Goal: Transaction & Acquisition: Purchase product/service

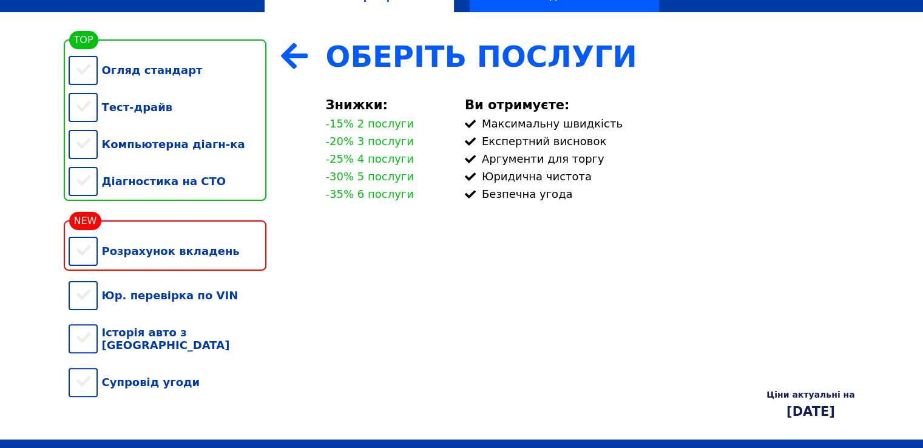
scroll to position [243, 0]
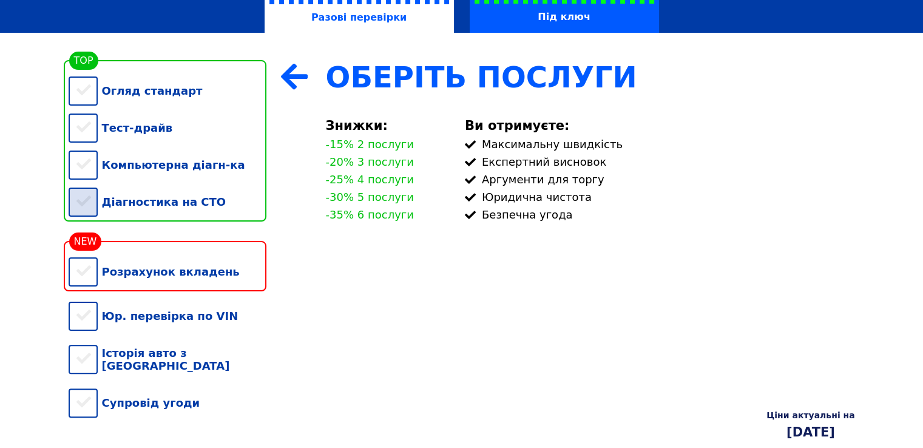
click at [89, 209] on div "Діагностика на СТО" at bounding box center [168, 201] width 198 height 37
click at [90, 171] on div "Компьютерна діагн-ка" at bounding box center [168, 164] width 198 height 37
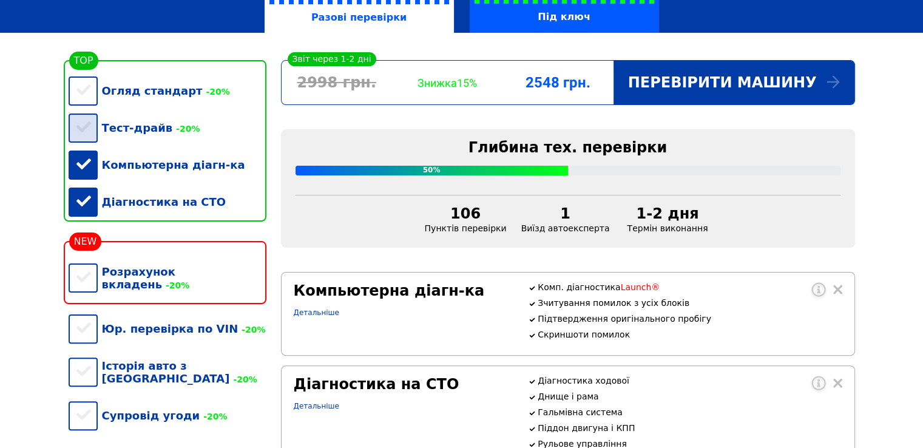
click at [80, 132] on div "Тест-драйв -20%" at bounding box center [168, 127] width 198 height 37
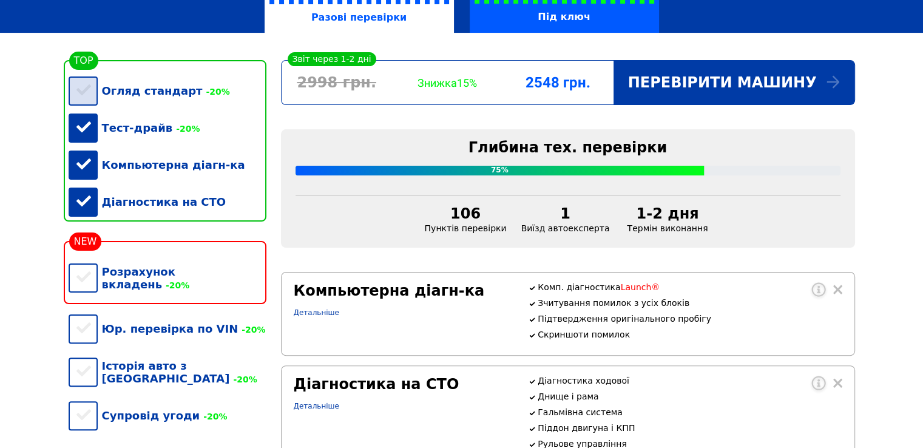
click at [86, 94] on div "Огляд стандарт -20%" at bounding box center [168, 90] width 198 height 37
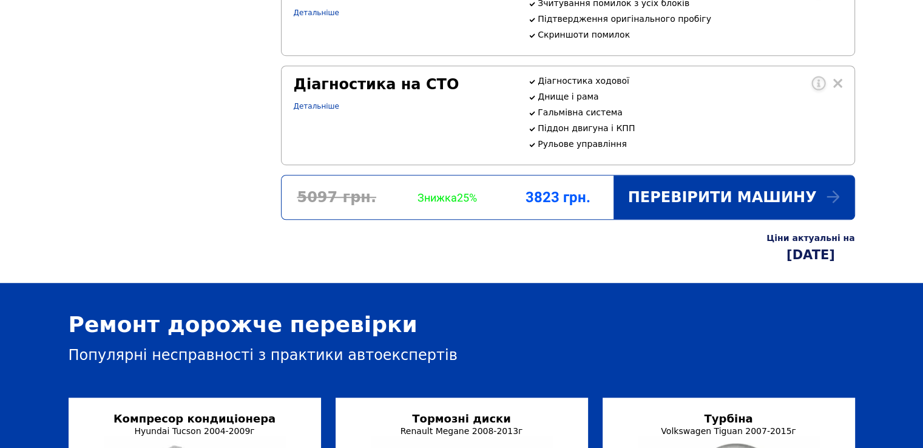
scroll to position [850, 0]
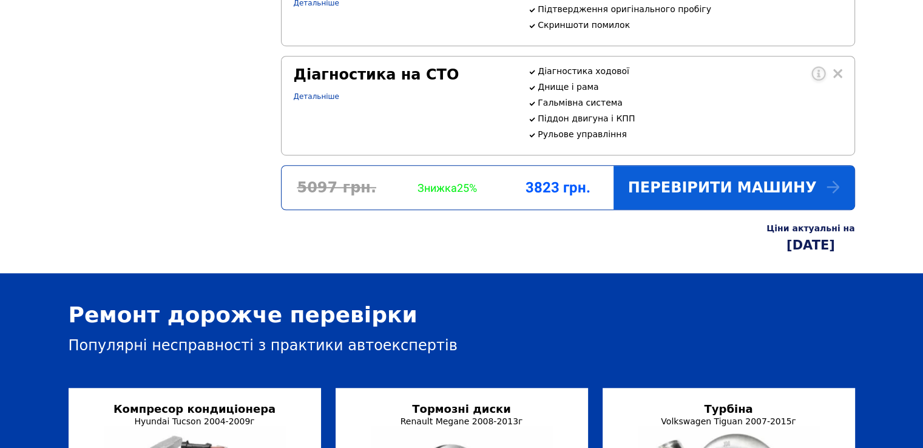
click at [744, 209] on div "Перевірити машину" at bounding box center [734, 188] width 241 height 44
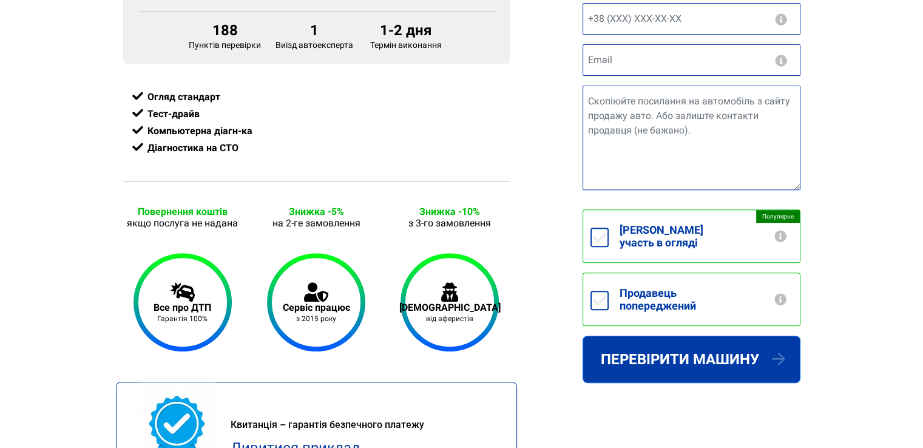
scroll to position [364, 0]
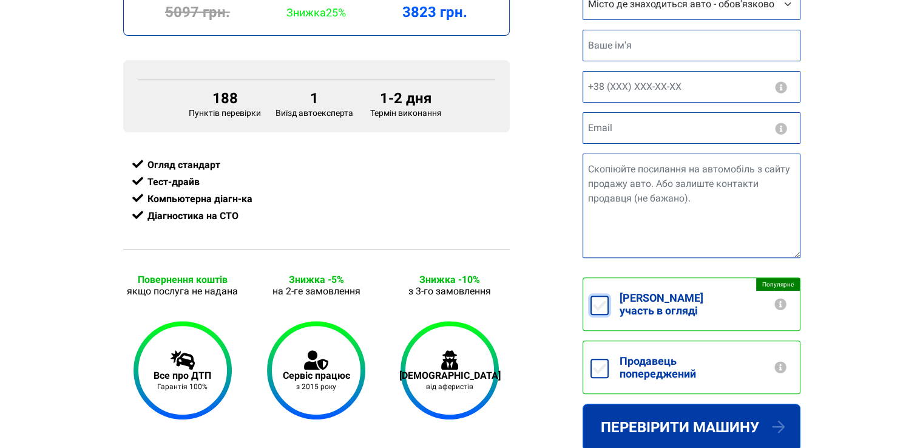
click at [605, 305] on input "Беру участь в огляді +250грн" at bounding box center [600, 305] width 18 height 19
checkbox input "true"
click at [617, 354] on label "Продавець попереджений" at bounding box center [704, 367] width 191 height 52
click at [609, 359] on input "Продавець попереджений" at bounding box center [600, 368] width 18 height 19
checkbox input "true"
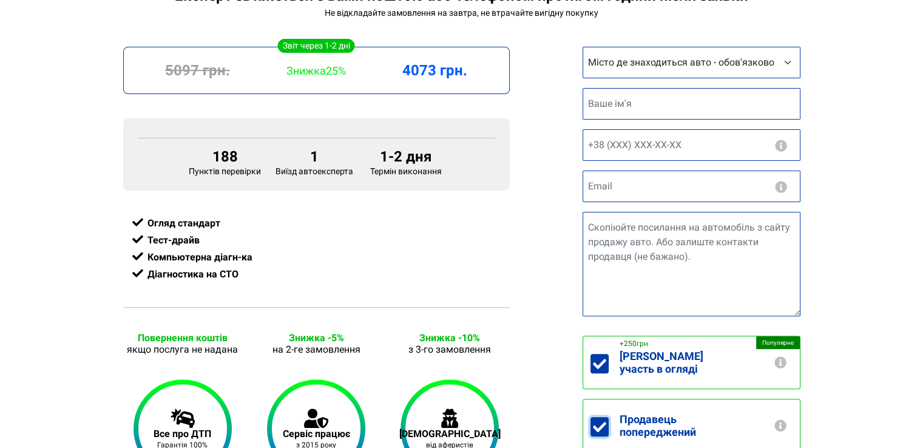
scroll to position [243, 0]
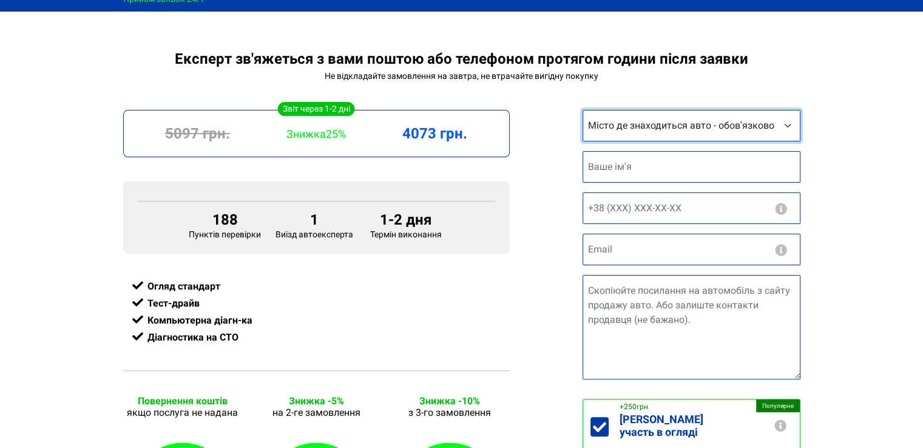
click at [734, 141] on select "Місто де знаходиться авто - обов'язково Інше місто Київ Запоріжжя Львів Вінниця…" at bounding box center [692, 126] width 218 height 32
select select "Львів"
click at [583, 112] on select "Місто де знаходиться авто - обов'язково Інше місто Київ Запоріжжя Львів Вінниця…" at bounding box center [692, 126] width 218 height 32
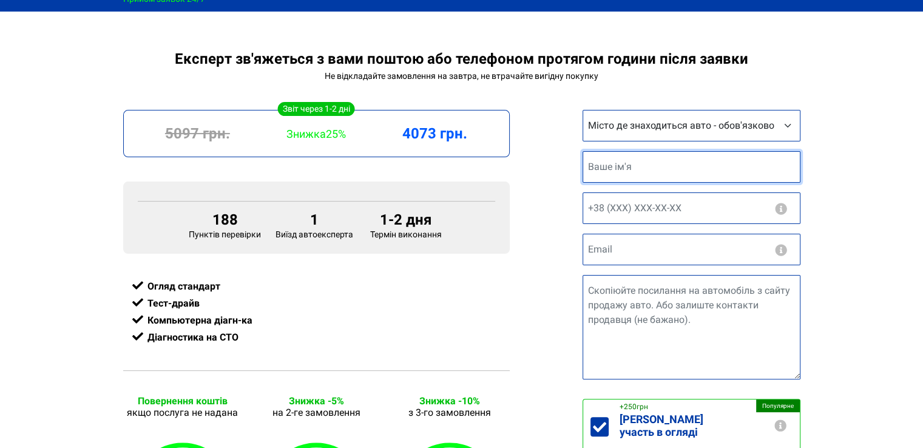
click at [648, 171] on input "text" at bounding box center [692, 167] width 218 height 32
type input "Володимир Тука"
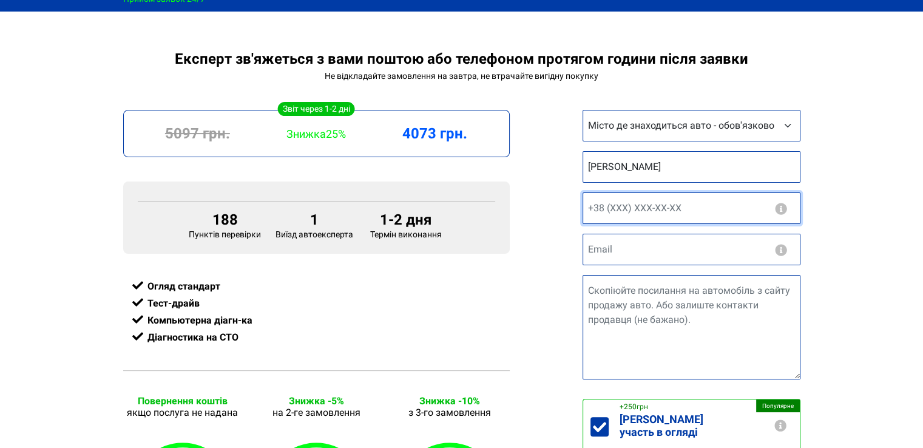
type input "+380962000394"
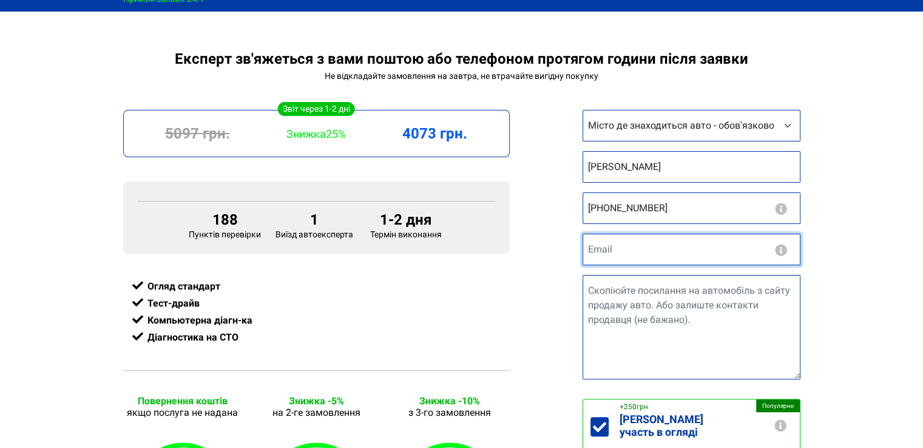
type input "tukavolody@gmail.com"
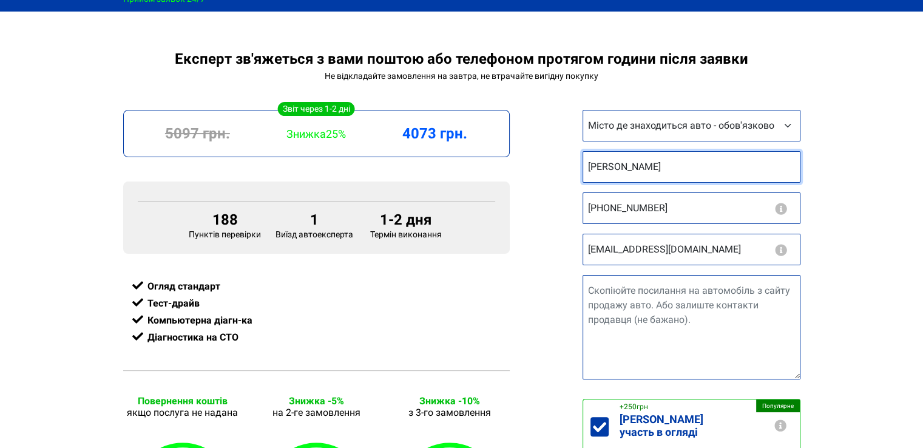
type input "+38 (096) 200 03 94"
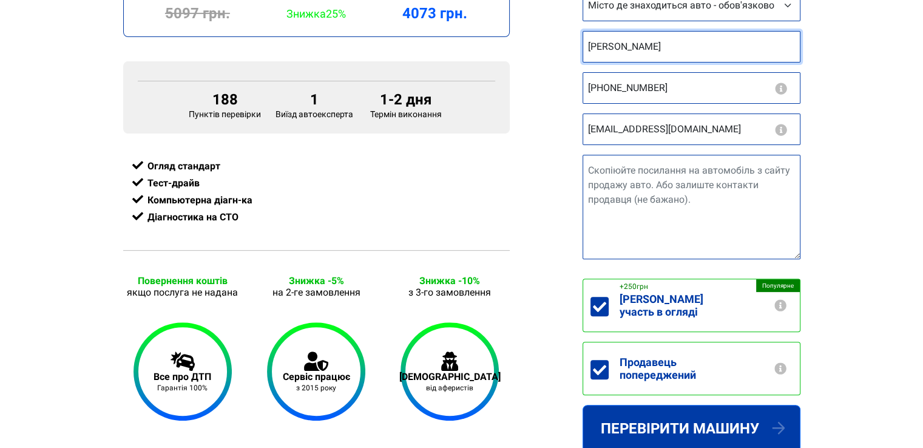
scroll to position [303, 0]
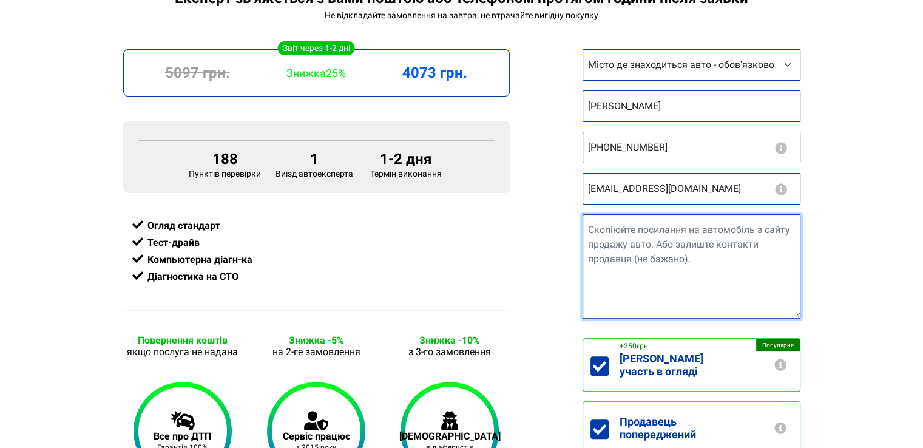
click at [626, 233] on textarea "Посилання на авто" at bounding box center [692, 266] width 218 height 104
paste textarea "https://auto.ria.com/uk/check_selection/38872657/#technicalVerifications"
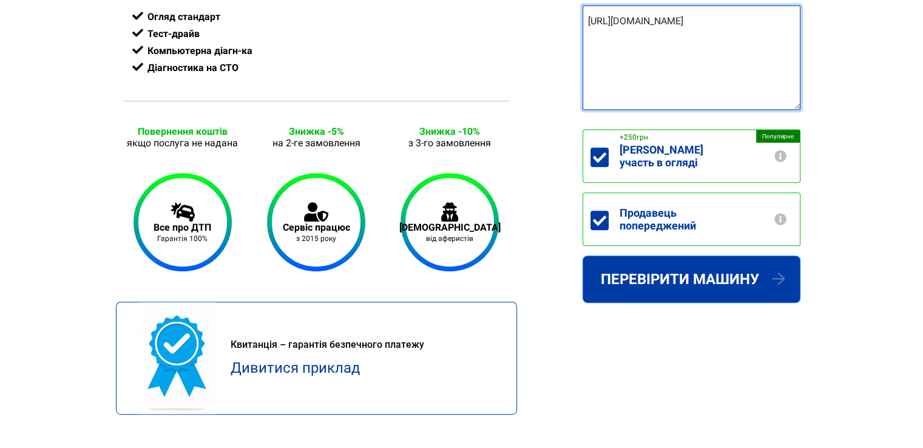
scroll to position [486, 0]
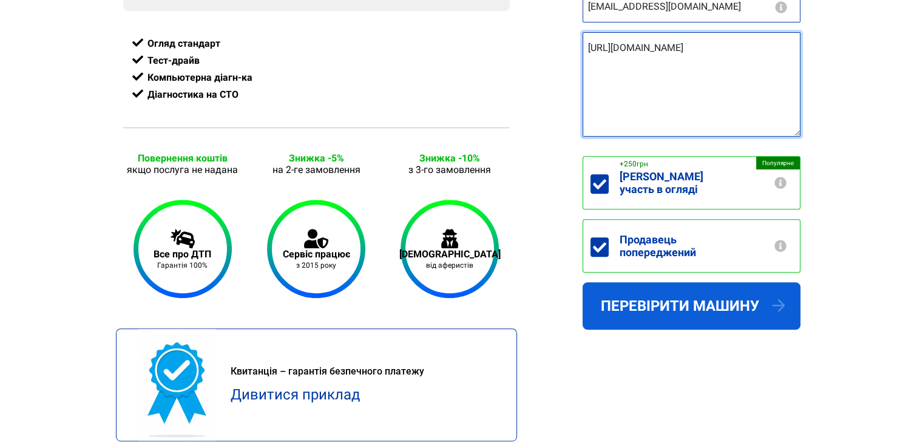
type textarea "https://auto.ria.com/uk/check_selection/38872657/#technicalVerifications"
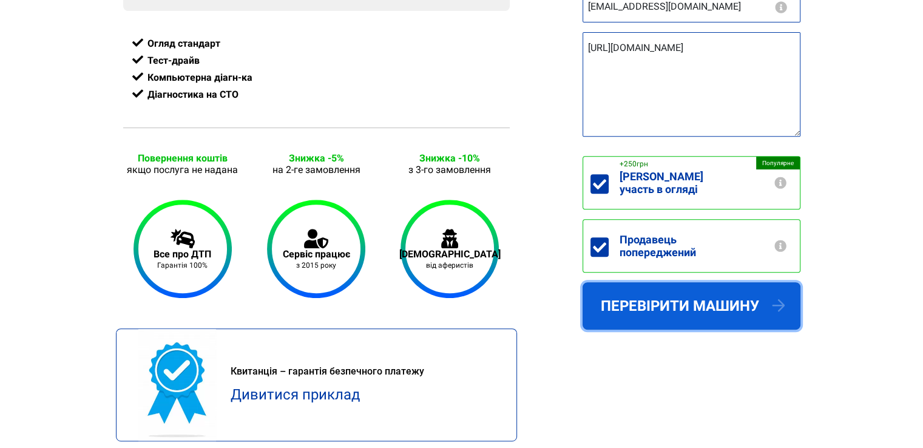
click at [656, 310] on button "Перевірити машину" at bounding box center [692, 305] width 218 height 47
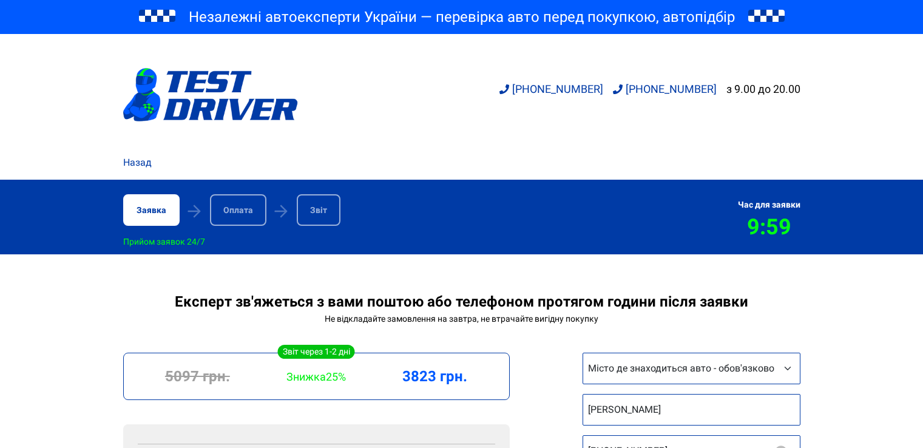
select select "[GEOGRAPHIC_DATA]"
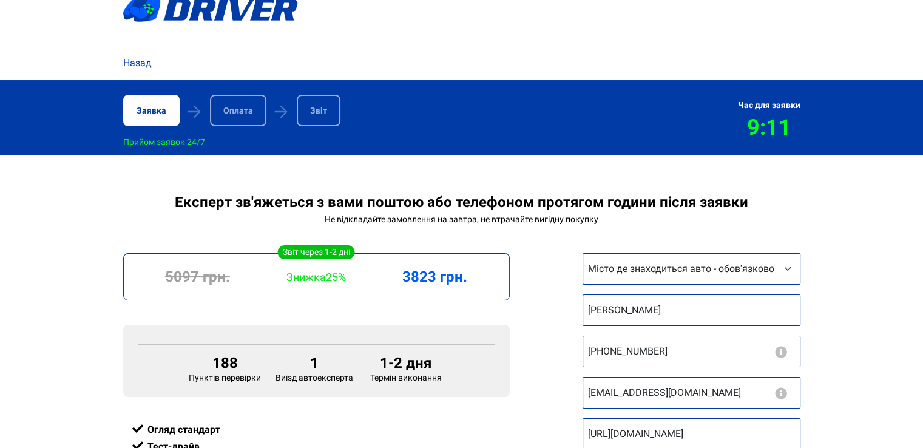
scroll to position [61, 0]
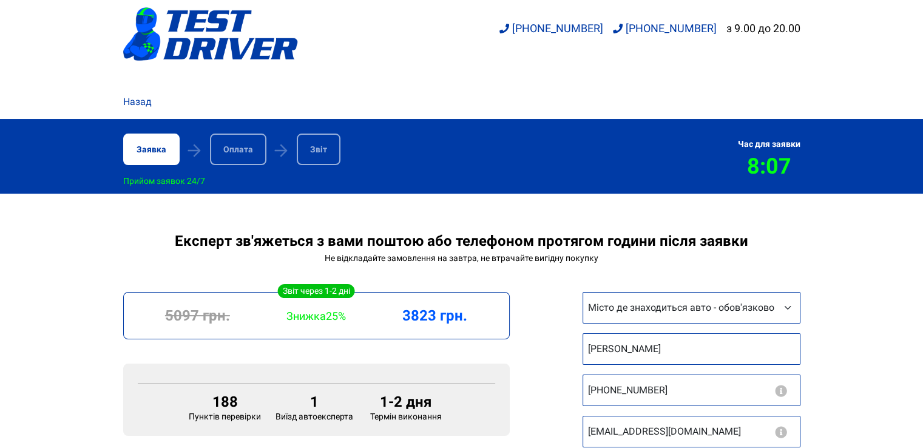
click at [674, 83] on div "+380951218511 +380964838071 з 9.00 до 20.00" at bounding box center [462, 34] width 692 height 112
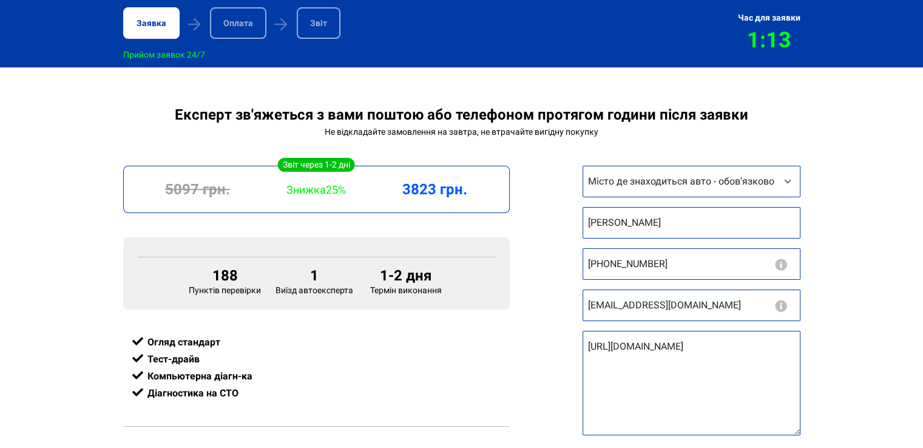
scroll to position [192, 0]
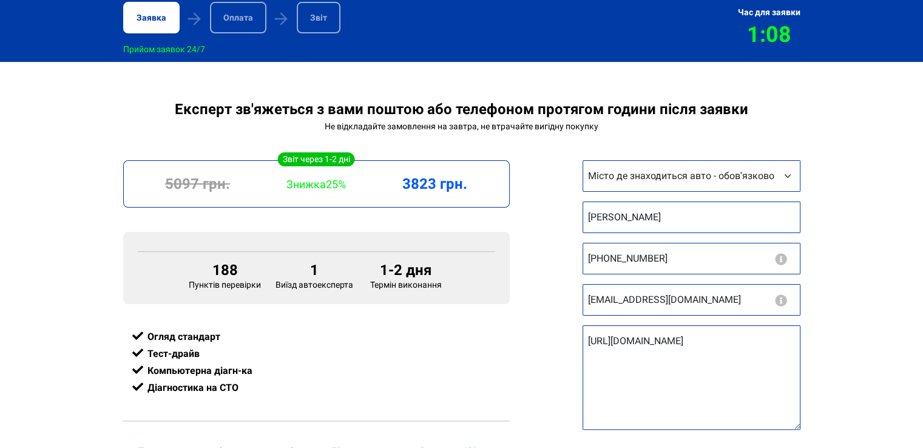
drag, startPoint x: 348, startPoint y: 186, endPoint x: 262, endPoint y: 182, distance: 85.7
click at [262, 182] on div "Знижка 25%" at bounding box center [316, 184] width 119 height 13
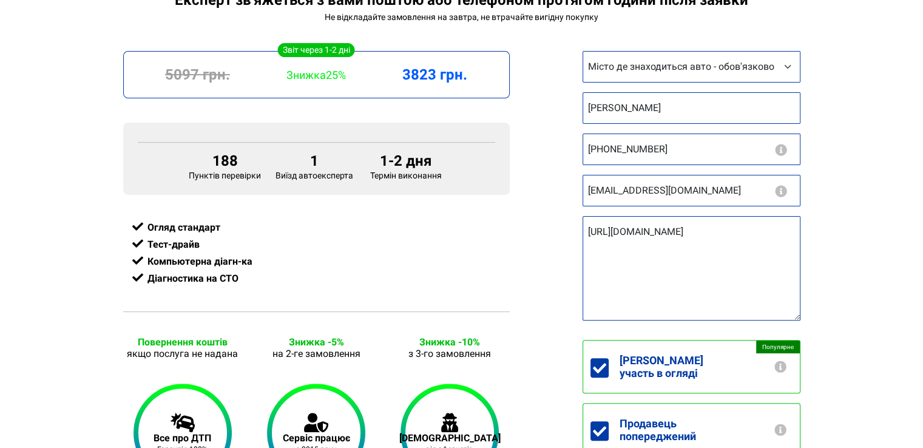
scroll to position [364, 0]
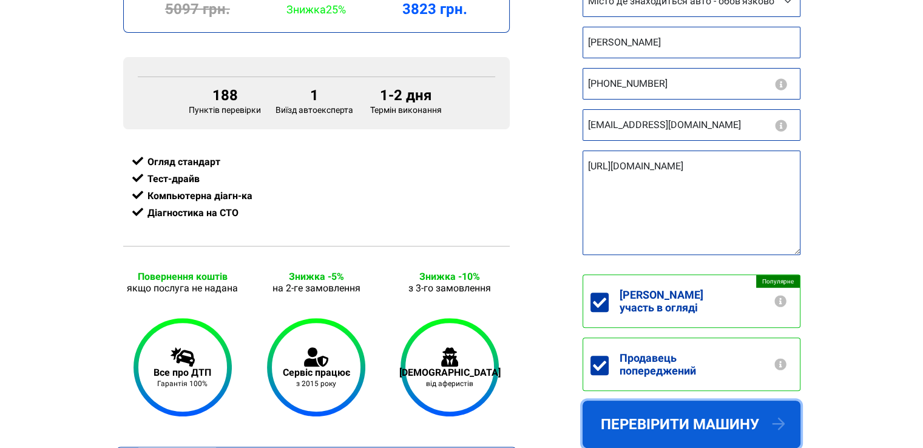
click at [662, 420] on button "Перевірити машину" at bounding box center [692, 424] width 218 height 47
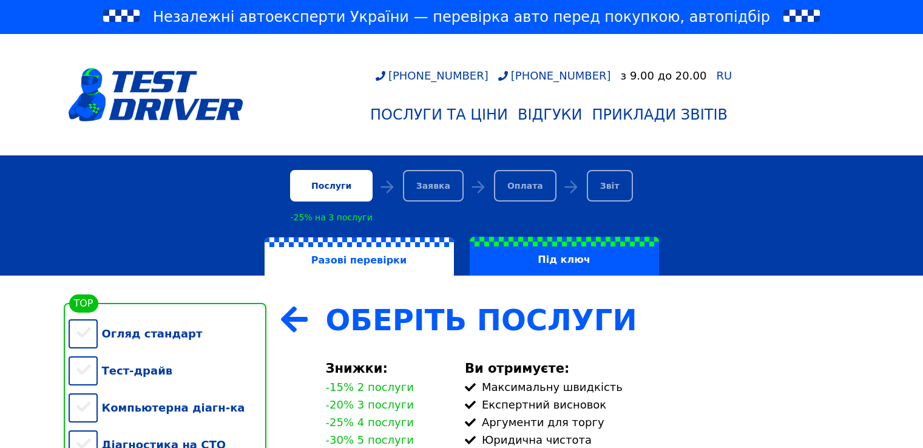
scroll to position [243, 0]
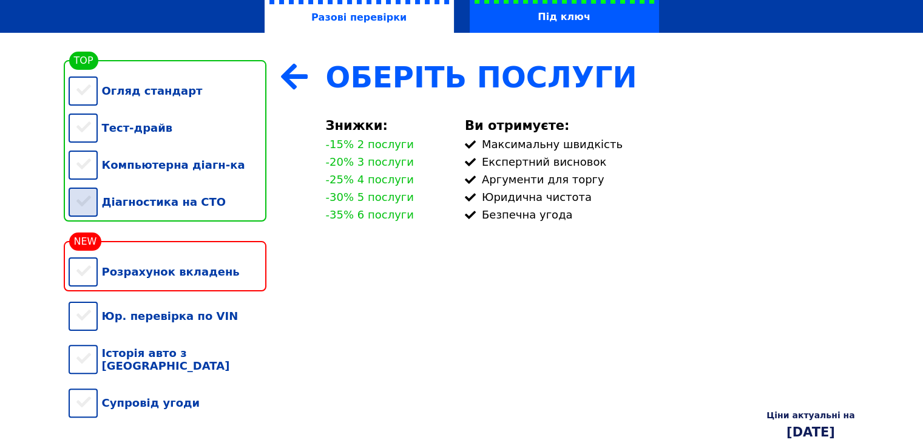
click at [95, 209] on div "Діагностика на СТО" at bounding box center [168, 201] width 198 height 37
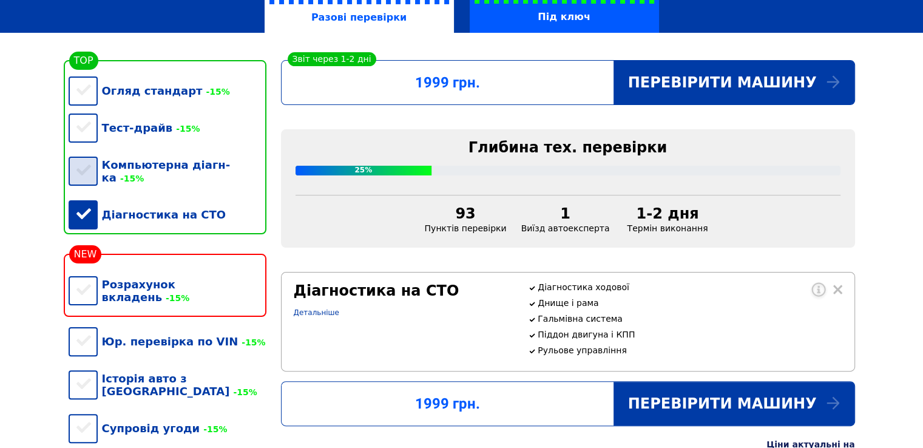
click at [90, 180] on div "Компьютерна діагн-ка -15%" at bounding box center [168, 171] width 198 height 50
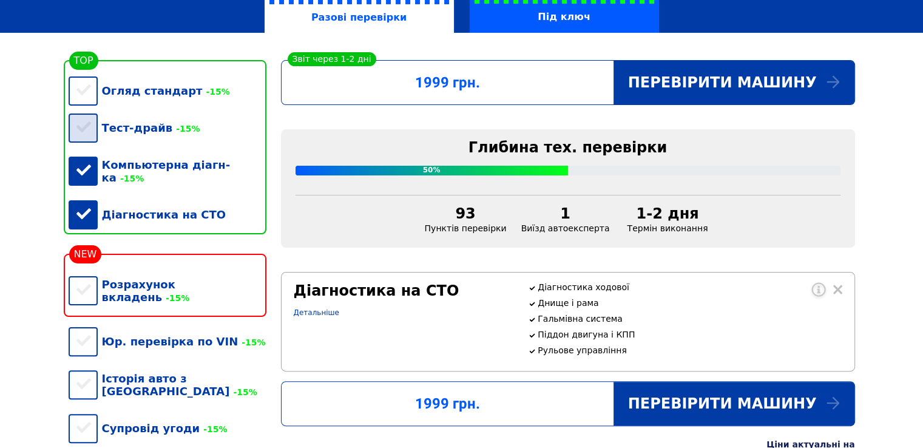
click at [90, 123] on div "Тест-драйв -15%" at bounding box center [168, 127] width 198 height 37
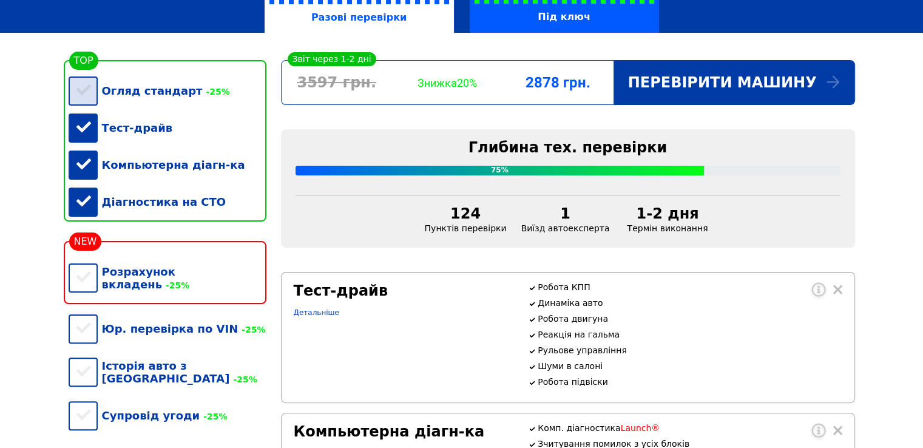
click at [92, 88] on div "Огляд стандарт -25%" at bounding box center [168, 90] width 198 height 37
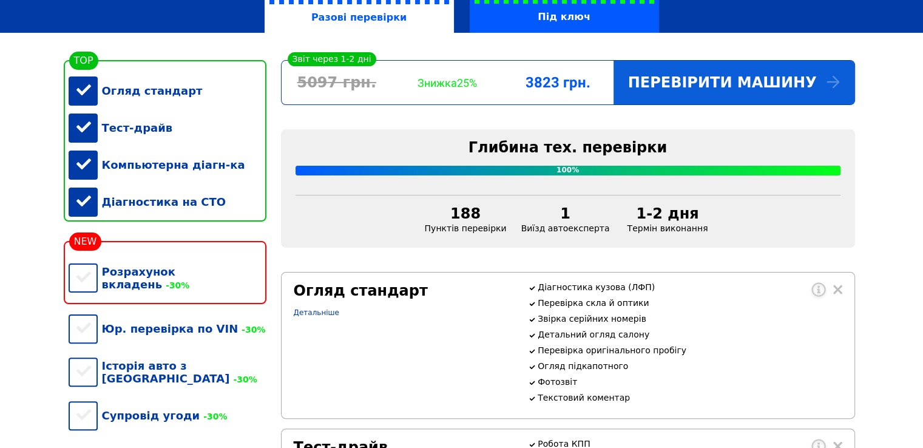
click at [811, 89] on div "Перевірити машину" at bounding box center [734, 83] width 241 height 44
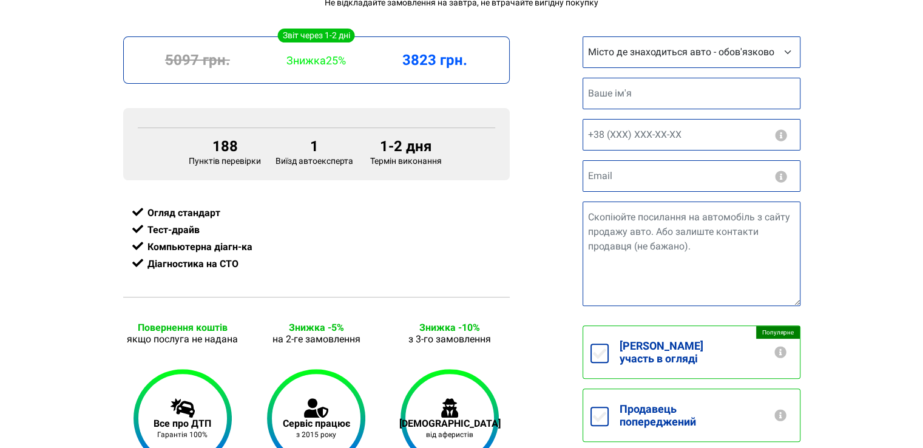
scroll to position [182, 0]
